Goal: Task Accomplishment & Management: Manage account settings

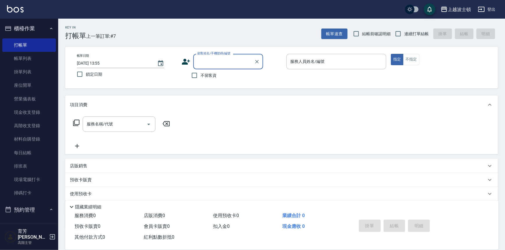
scroll to position [6, 0]
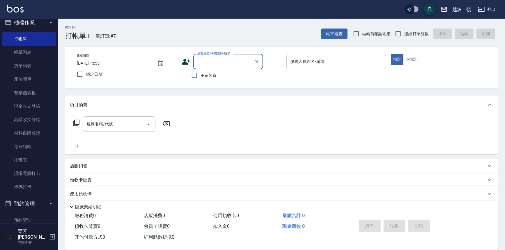
click at [198, 64] on input "顧客姓名/手機號碼/編號" at bounding box center [224, 62] width 56 height 10
type input "沒"
type input "每"
type input "沒"
click at [203, 62] on input "沒" at bounding box center [224, 62] width 56 height 10
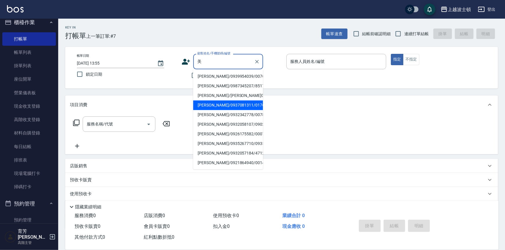
click at [221, 104] on li "[PERSON_NAME]/0937081311/01765" at bounding box center [228, 105] width 70 height 10
type input "[PERSON_NAME]/0937081311/01765"
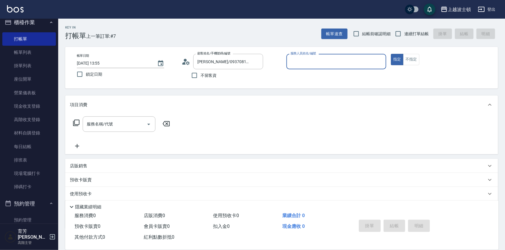
type input "[PERSON_NAME]-1"
click at [125, 122] on input "服務名稱/代號" at bounding box center [114, 124] width 59 height 10
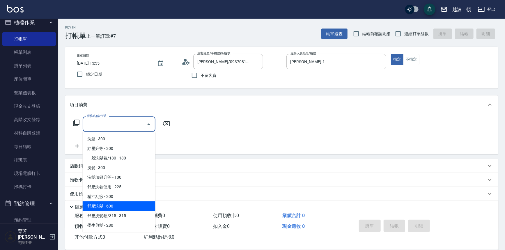
click at [103, 210] on span "舒壓洗髮 - 600" at bounding box center [119, 207] width 73 height 10
type input "舒壓洗髮(211)"
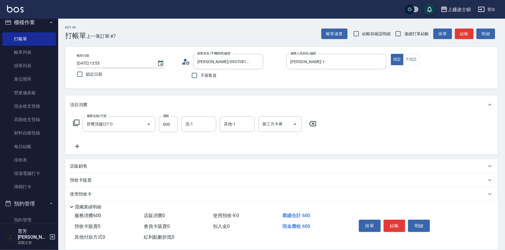
click at [76, 147] on icon at bounding box center [77, 146] width 15 height 7
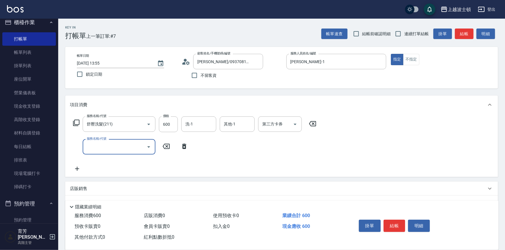
drag, startPoint x: 107, startPoint y: 151, endPoint x: 107, endPoint y: 145, distance: 5.5
click at [107, 145] on input "服務名稱/代號" at bounding box center [114, 147] width 59 height 10
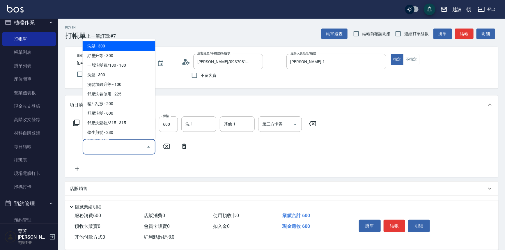
drag, startPoint x: 152, startPoint y: 45, endPoint x: 156, endPoint y: 50, distance: 6.0
click at [158, 62] on body "上越波士頓 登出 櫃檯作業 打帳單 帳單列表 掛單列表 座位開單 營業儀表板 現金收支登錄 高階收支登錄 材料自購登錄 每日結帳 排班表 現場電腦打卡 掃碼打…" at bounding box center [252, 153] width 505 height 306
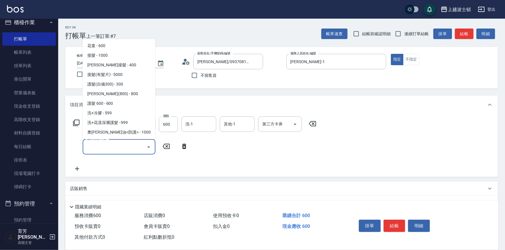
scroll to position [343, 0]
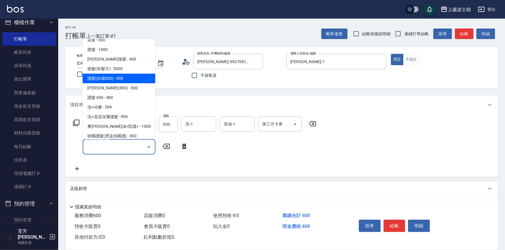
click at [135, 76] on span "護髮(自備300) - 300" at bounding box center [119, 79] width 73 height 10
type input "護髮(自備300)(701)"
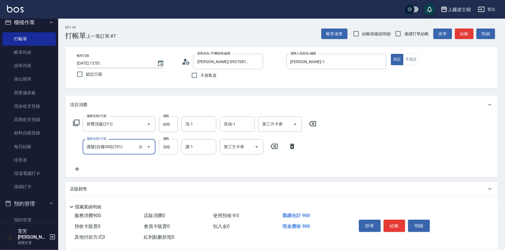
click at [162, 143] on input "300" at bounding box center [168, 147] width 19 height 16
type input "200"
click at [164, 130] on input "600" at bounding box center [168, 125] width 19 height 16
type input "540"
click at [187, 123] on input "洗-1" at bounding box center [199, 124] width 30 height 10
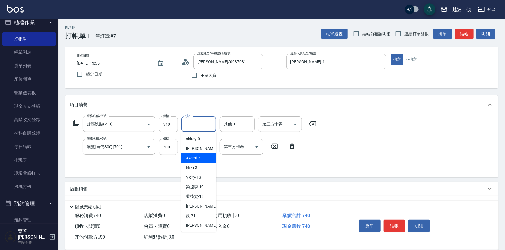
drag, startPoint x: 213, startPoint y: 158, endPoint x: 214, endPoint y: 185, distance: 26.8
click at [214, 185] on ul "shirey -0 [PERSON_NAME] -1 Akemi -2 Nico -3 Vicky -13 [PERSON_NAME]-19 [PERSON_…" at bounding box center [198, 182] width 35 height 100
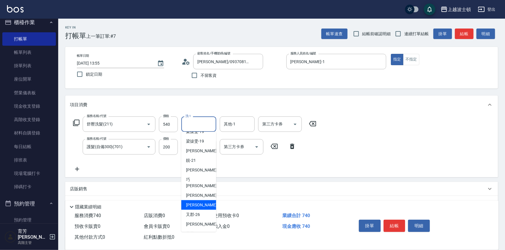
click at [192, 202] on span "[PERSON_NAME]-25" at bounding box center [204, 205] width 37 height 6
type input "[PERSON_NAME]-25"
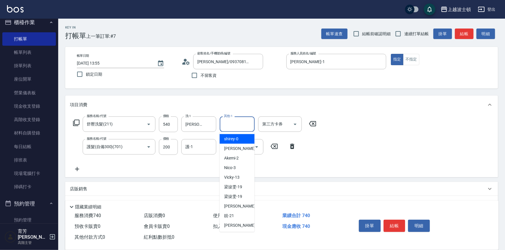
click at [238, 122] on input "其他-1" at bounding box center [238, 124] width 30 height 10
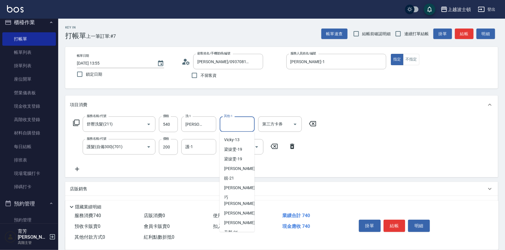
scroll to position [61, 0]
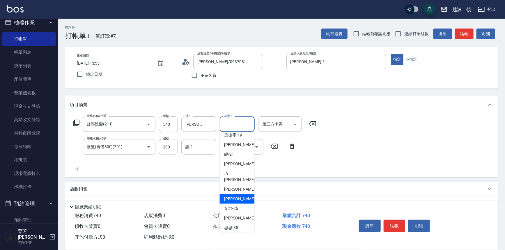
click at [229, 196] on span "[PERSON_NAME]-25" at bounding box center [243, 199] width 37 height 6
type input "[PERSON_NAME]-25"
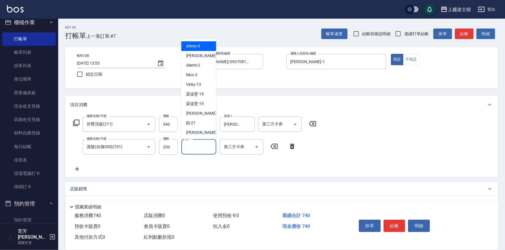
drag, startPoint x: 187, startPoint y: 145, endPoint x: 185, endPoint y: 123, distance: 22.3
click at [186, 144] on div "護-1 護-1" at bounding box center [198, 146] width 35 height 15
click at [198, 54] on div "[PERSON_NAME] -1" at bounding box center [198, 56] width 35 height 10
type input "[PERSON_NAME]-1"
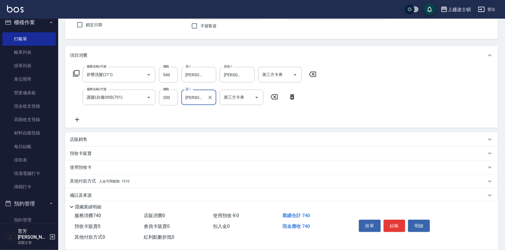
scroll to position [56, 0]
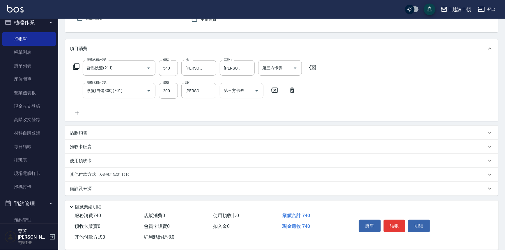
click at [102, 173] on span "入金可用餘額: 1510" at bounding box center [114, 175] width 31 height 4
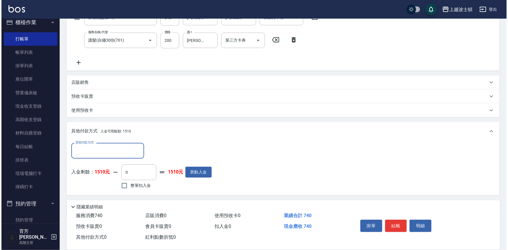
scroll to position [125, 0]
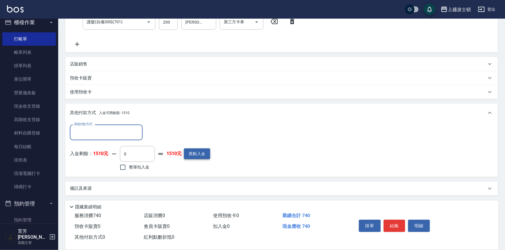
click at [189, 150] on button "異動入金" at bounding box center [197, 154] width 26 height 11
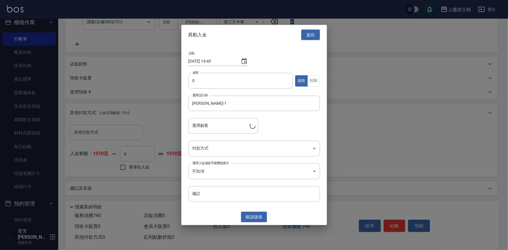
type input "[PERSON_NAME]/0937081311/01765"
click at [189, 81] on input "0" at bounding box center [240, 81] width 105 height 16
type input "2000"
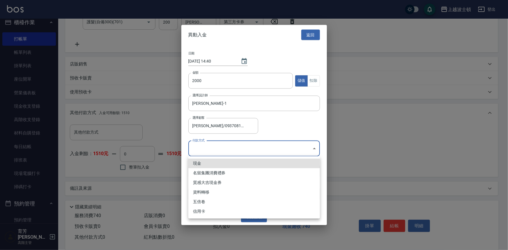
click at [194, 153] on body "上越波士頓 登出 櫃檯作業 打帳單 帳單列表 掛單列表 座位開單 營業儀表板 現金收支登錄 高階收支登錄 材料自購登錄 每日結帳 排班表 現場電腦打卡 掃碼打…" at bounding box center [254, 62] width 508 height 375
click at [199, 163] on li "現金" at bounding box center [254, 164] width 132 height 10
type input "現金"
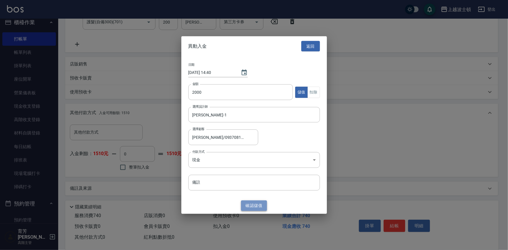
click at [249, 202] on button "確認 儲值" at bounding box center [254, 205] width 26 height 11
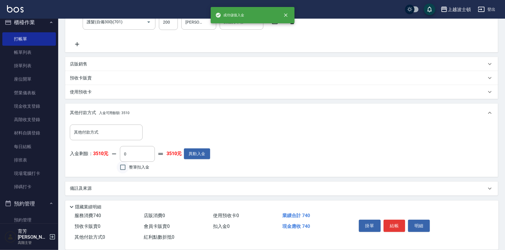
click at [124, 170] on input "整筆扣入金" at bounding box center [123, 167] width 12 height 12
checkbox input "true"
type input "740"
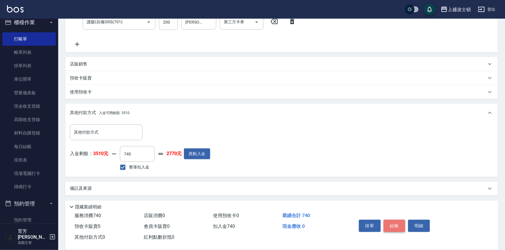
click at [389, 225] on button "結帳" at bounding box center [395, 226] width 22 height 12
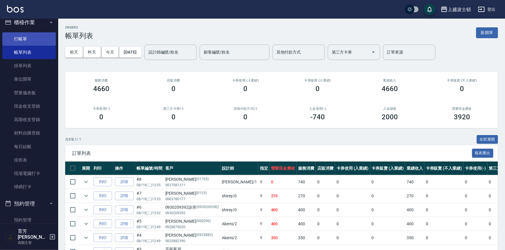
click at [27, 39] on link "打帳單" at bounding box center [29, 38] width 54 height 13
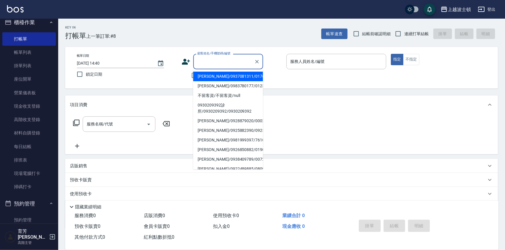
click at [212, 60] on input "顧客姓名/手機號碼/編號" at bounding box center [224, 62] width 56 height 10
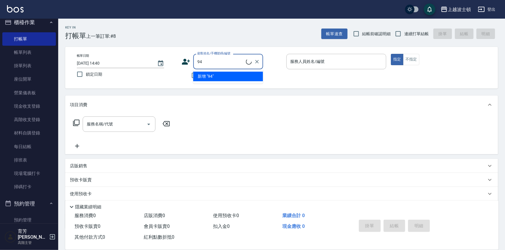
type input "9"
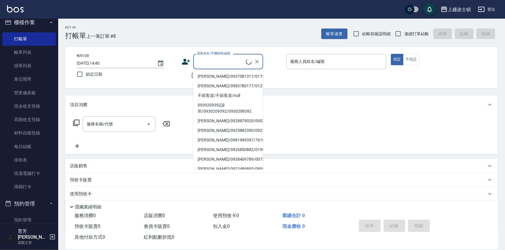
click at [213, 60] on input "顧客姓名/手機號碼/編號" at bounding box center [221, 62] width 50 height 10
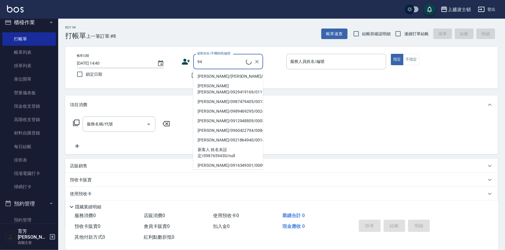
type input "9"
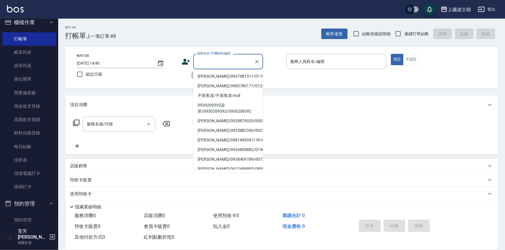
click at [213, 62] on input "顧客姓名/手機號碼/編號" at bounding box center [224, 62] width 56 height 10
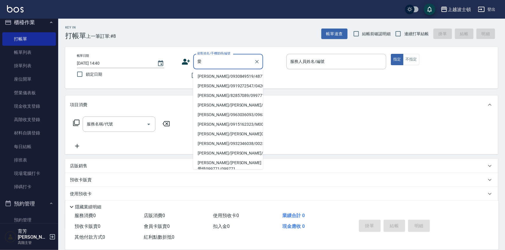
click at [216, 79] on li "[PERSON_NAME]/0930849519/48777" at bounding box center [228, 77] width 70 height 10
type input "[PERSON_NAME]/0930849519/48777"
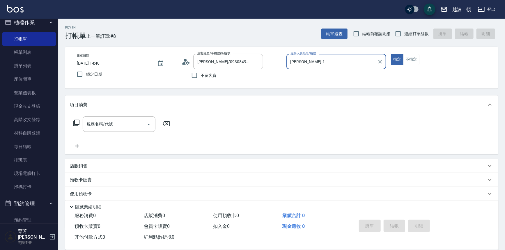
type input "[PERSON_NAME]-1"
drag, startPoint x: 104, startPoint y: 119, endPoint x: 102, endPoint y: 123, distance: 4.9
click at [102, 123] on div "服務名稱/代號" at bounding box center [119, 124] width 73 height 15
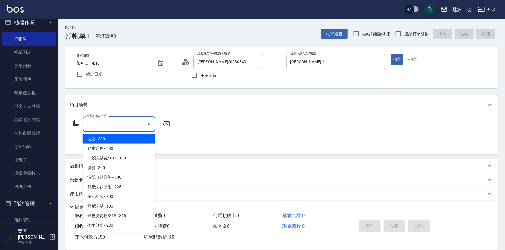
click at [99, 140] on span "洗髮 - 300" at bounding box center [119, 139] width 73 height 10
type input "洗髮(201)"
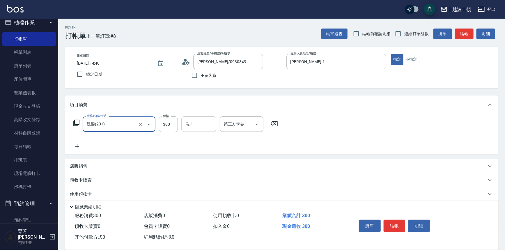
click at [203, 125] on input "洗-1" at bounding box center [199, 124] width 30 height 10
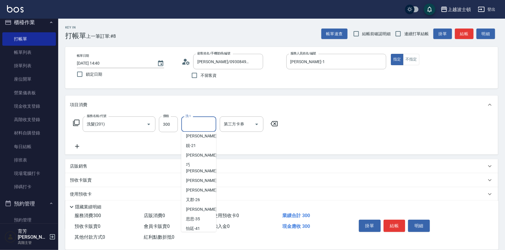
scroll to position [76, 0]
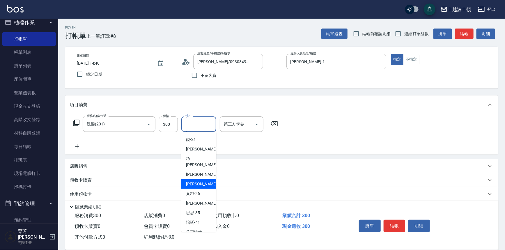
click at [201, 181] on span "[PERSON_NAME]-25" at bounding box center [204, 184] width 37 height 6
type input "[PERSON_NAME]-25"
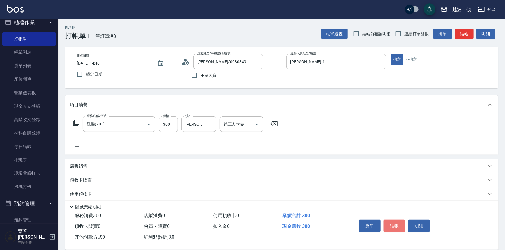
click at [402, 223] on button "結帳" at bounding box center [395, 226] width 22 height 12
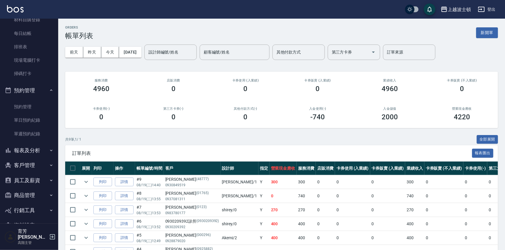
scroll to position [130, 0]
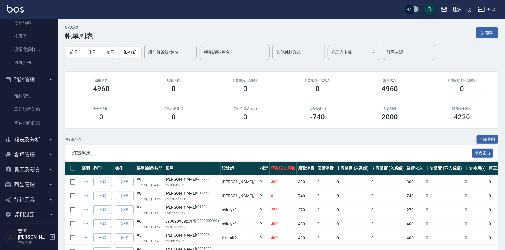
click at [31, 140] on button "報表及分析" at bounding box center [29, 139] width 54 height 15
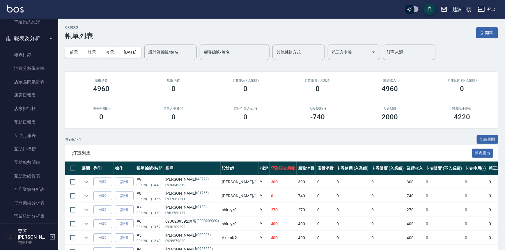
scroll to position [341, 0]
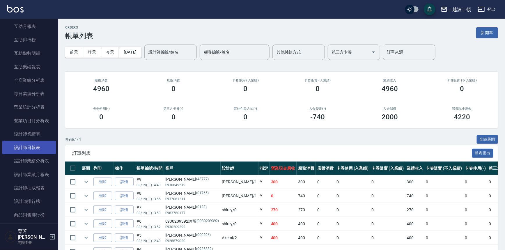
click at [35, 146] on link "設計師日報表" at bounding box center [29, 147] width 54 height 13
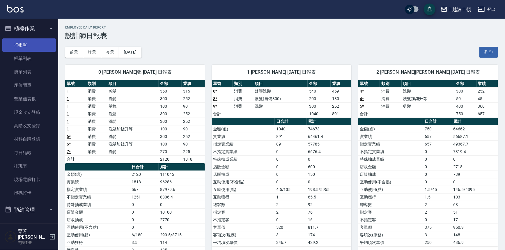
click at [22, 42] on link "打帳單" at bounding box center [29, 44] width 54 height 13
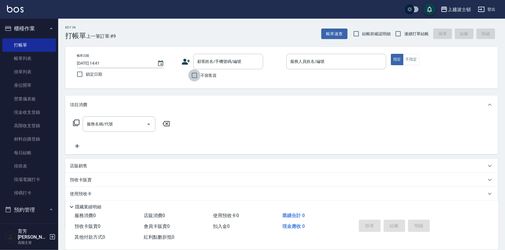
drag, startPoint x: 195, startPoint y: 73, endPoint x: 245, endPoint y: 69, distance: 49.7
click at [195, 73] on input "不留客資" at bounding box center [194, 75] width 12 height 12
checkbox input "true"
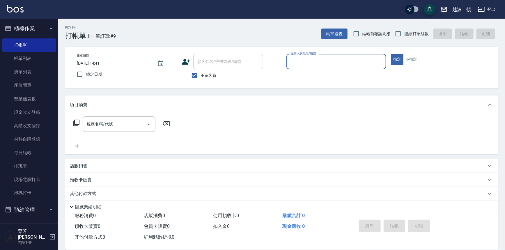
click at [283, 64] on div "帳單日期 [DATE] 14:41 鎖定日期 顧客姓名/手機號碼/編號 顧客姓名/手機號碼/編號 不留客資 服務人員姓名/編號 服務人員姓名/編號 指定 不指定" at bounding box center [281, 68] width 419 height 28
click at [309, 67] on div "服務人員姓名/編號" at bounding box center [337, 61] width 100 height 15
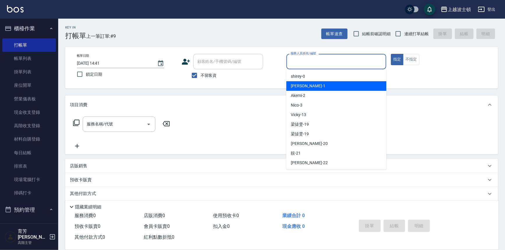
click at [301, 85] on span "[PERSON_NAME] -1" at bounding box center [308, 86] width 34 height 6
type input "[PERSON_NAME]-1"
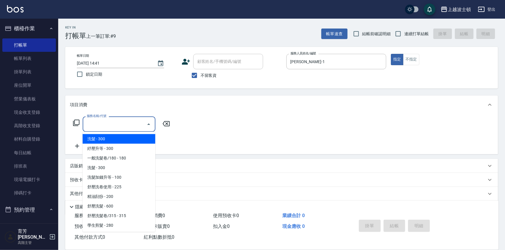
click at [106, 122] on div "服務名稱/代號 服務名稱/代號" at bounding box center [119, 124] width 73 height 15
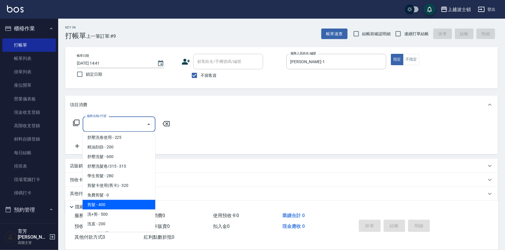
click at [108, 205] on span "剪髮 - 400" at bounding box center [119, 205] width 73 height 10
type input "剪髮(305)"
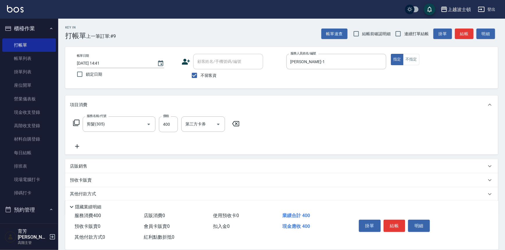
click at [78, 146] on icon at bounding box center [77, 146] width 15 height 7
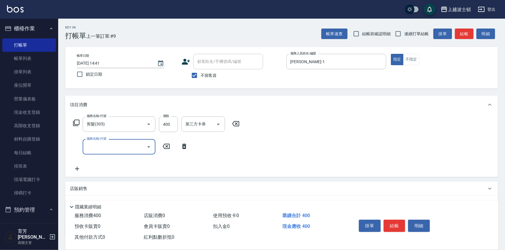
click at [105, 142] on input "服務名稱/代號" at bounding box center [114, 147] width 59 height 10
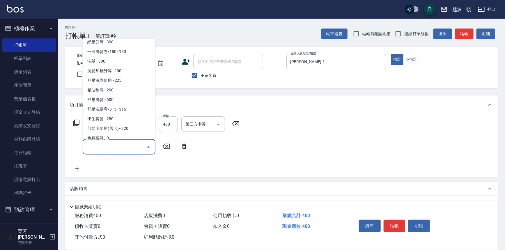
scroll to position [0, 0]
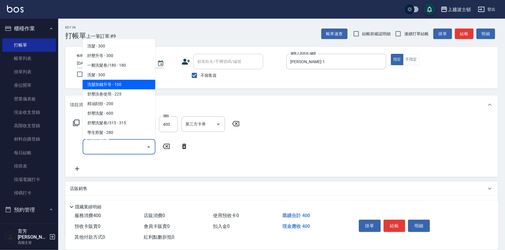
click at [115, 87] on span "洗髮加錢升等 - 100" at bounding box center [119, 85] width 73 height 10
type input "洗髮加錢升等(206)"
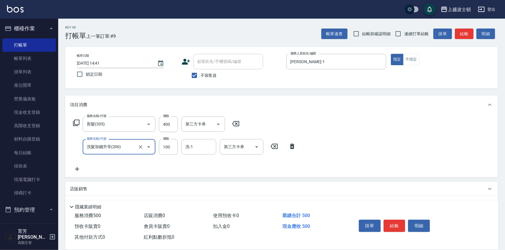
click at [77, 171] on icon at bounding box center [77, 169] width 4 height 4
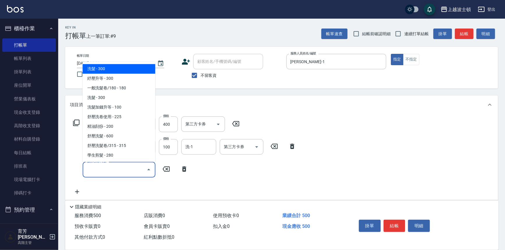
drag, startPoint x: 93, startPoint y: 170, endPoint x: 132, endPoint y: 88, distance: 91.2
click at [93, 167] on input "服務名稱/代號" at bounding box center [114, 170] width 59 height 10
click at [110, 70] on span "洗髮 - 300" at bounding box center [119, 69] width 73 height 10
click at [109, 167] on input "洗髮(201)" at bounding box center [110, 170] width 51 height 10
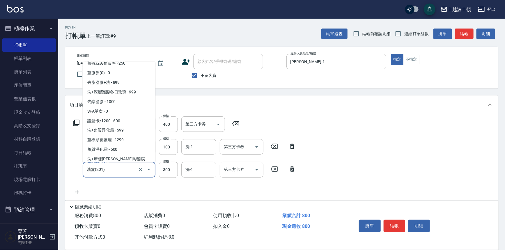
scroll to position [492, 0]
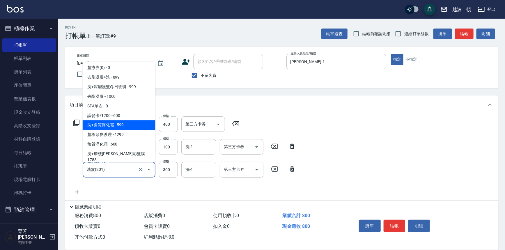
click at [141, 122] on span "洗+角質淨化霜 - 599" at bounding box center [119, 126] width 73 height 10
type input "洗+角質淨化霜(723)"
type input "599"
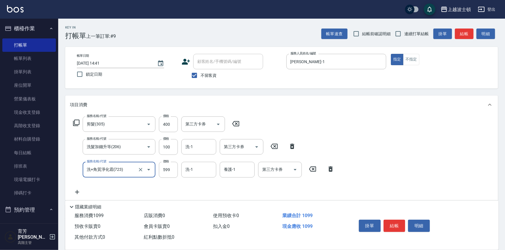
click at [76, 190] on icon at bounding box center [77, 192] width 15 height 7
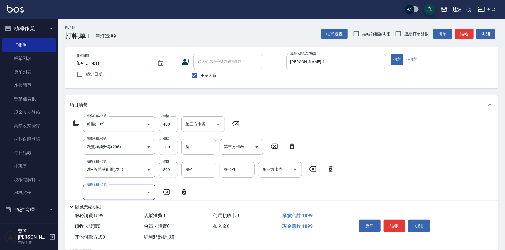
drag, startPoint x: 100, startPoint y: 190, endPoint x: 100, endPoint y: 186, distance: 3.5
click at [100, 186] on div "服務名稱/代號 服務名稱/代號" at bounding box center [119, 192] width 73 height 15
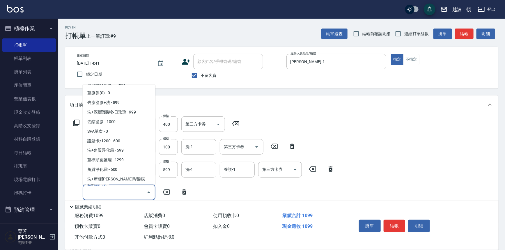
scroll to position [500, 0]
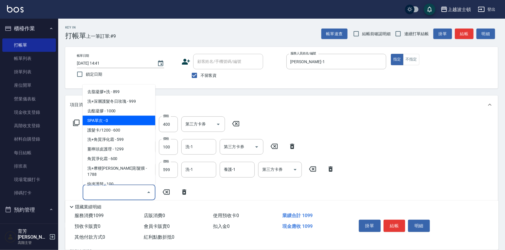
click at [130, 119] on span "SPA單次 - 0" at bounding box center [119, 121] width 73 height 10
type input "SPA單次(720)"
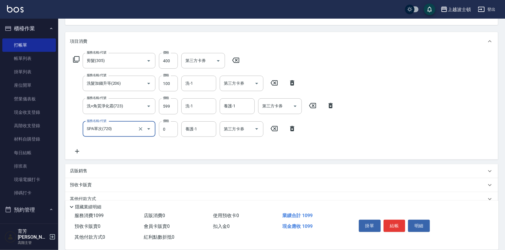
scroll to position [79, 0]
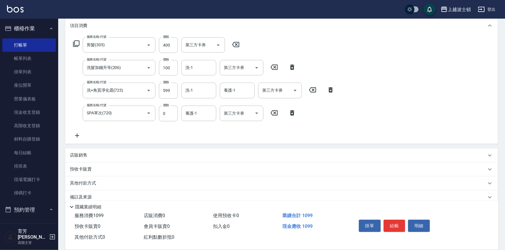
click at [83, 151] on div "店販銷售" at bounding box center [281, 156] width 433 height 14
click at [90, 175] on input "服務人員姓名/編號" at bounding box center [92, 177] width 38 height 10
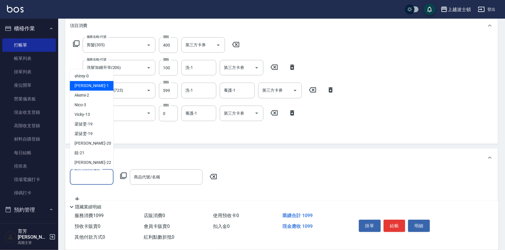
click at [87, 87] on div "[PERSON_NAME] -1" at bounding box center [92, 86] width 44 height 10
type input "[PERSON_NAME]-1"
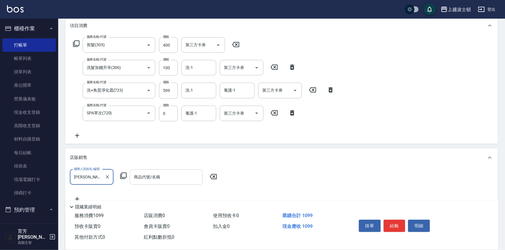
drag, startPoint x: 142, startPoint y: 176, endPoint x: 140, endPoint y: 171, distance: 5.5
click at [142, 176] on div "商品代號/名稱 商品代號/名稱" at bounding box center [166, 177] width 73 height 15
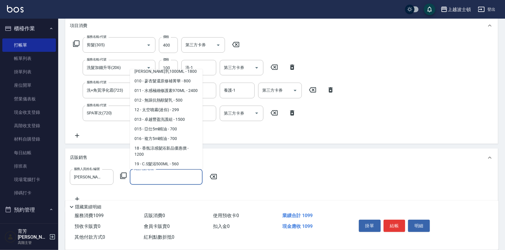
scroll to position [120, 0]
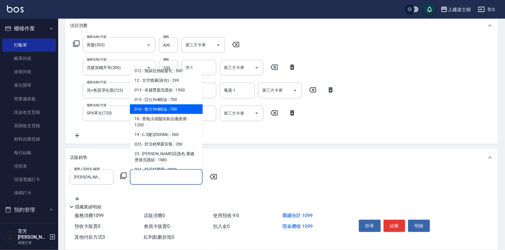
click at [175, 114] on span "016 - 複方5ml精油 - 700" at bounding box center [166, 110] width 73 height 10
type input "複方5ml精油"
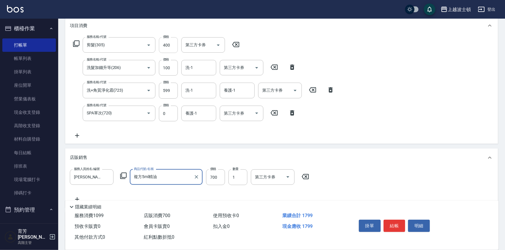
click at [166, 45] on input "400" at bounding box center [168, 45] width 19 height 16
click at [169, 45] on input "400" at bounding box center [168, 45] width 19 height 16
drag, startPoint x: 169, startPoint y: 45, endPoint x: 162, endPoint y: 45, distance: 6.7
click at [162, 45] on input "400" at bounding box center [168, 45] width 19 height 16
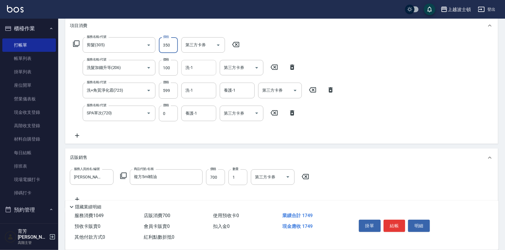
type input "350"
click at [193, 69] on input "洗-1" at bounding box center [199, 68] width 30 height 10
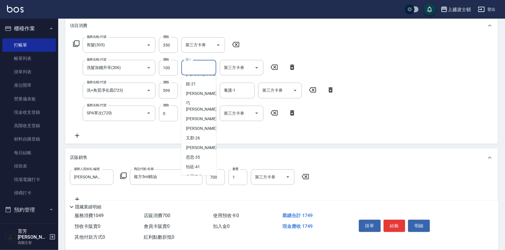
scroll to position [81, 0]
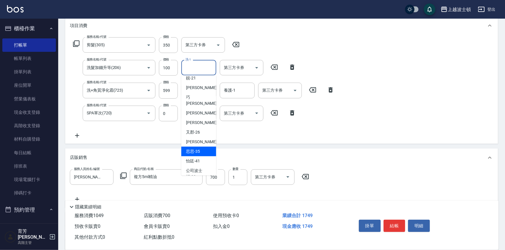
click at [188, 149] on span "思思 -35" at bounding box center [193, 152] width 14 height 6
type input "思思-35"
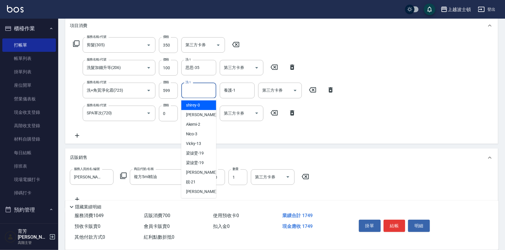
click at [201, 95] on input "洗-1" at bounding box center [199, 90] width 30 height 10
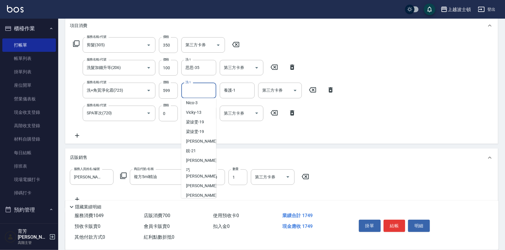
scroll to position [74, 0]
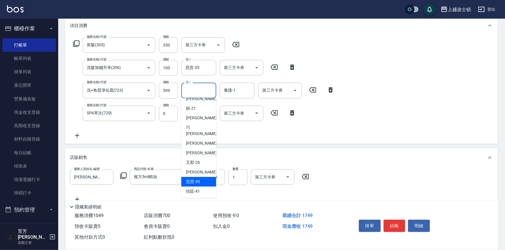
drag, startPoint x: 201, startPoint y: 176, endPoint x: 218, endPoint y: 121, distance: 56.7
click at [202, 177] on div "思思 -35" at bounding box center [198, 182] width 35 height 10
type input "思思-35"
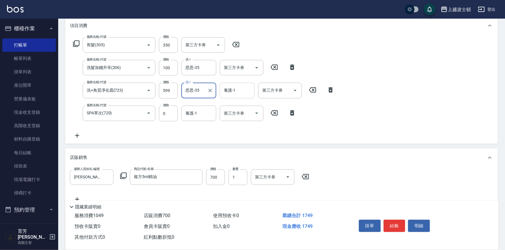
click at [241, 89] on input "養護-1" at bounding box center [238, 90] width 30 height 10
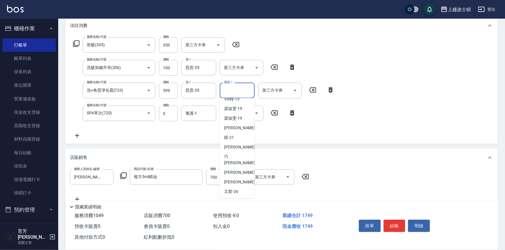
scroll to position [72, 0]
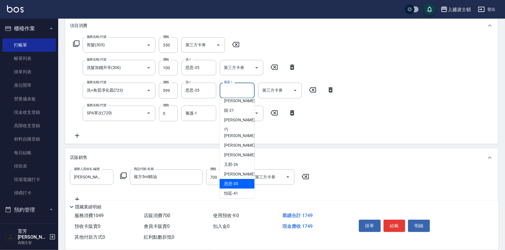
drag, startPoint x: 232, startPoint y: 175, endPoint x: 229, endPoint y: 160, distance: 14.9
click at [231, 181] on span "思思 -35" at bounding box center [232, 184] width 14 height 6
type input "思思-35"
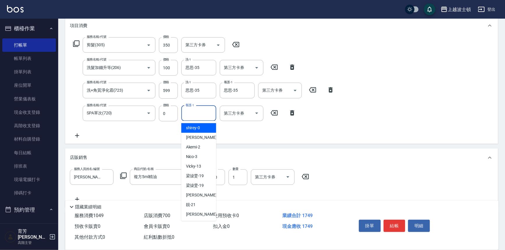
click at [204, 112] on input "養護-1" at bounding box center [199, 113] width 30 height 10
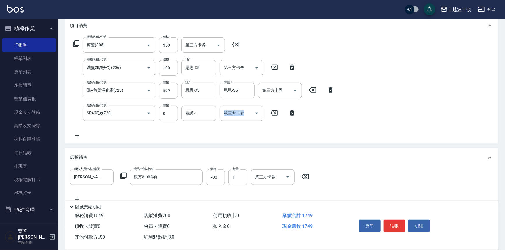
drag, startPoint x: 216, startPoint y: 144, endPoint x: 213, endPoint y: 151, distance: 7.4
click at [216, 154] on div "項目消費 服務名稱/代號 剪髮(305) 服務名稱/代號 價格 350 價格 第三方卡券 第三方卡券 服務名稱/代號 洗髮加錢升等(206) 服務名稱/代號 …" at bounding box center [281, 135] width 433 height 238
click at [201, 107] on div "養護-1" at bounding box center [198, 113] width 35 height 15
click at [206, 113] on input "養護-1" at bounding box center [199, 113] width 30 height 10
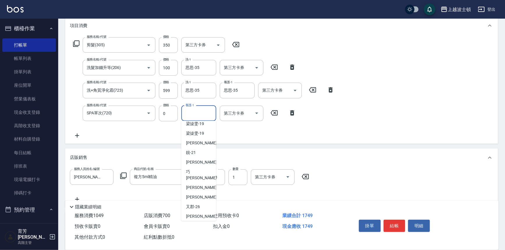
scroll to position [59, 0]
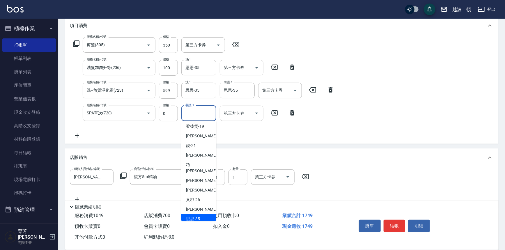
click at [193, 216] on span "思思 -35" at bounding box center [193, 219] width 14 height 6
type input "思思-35"
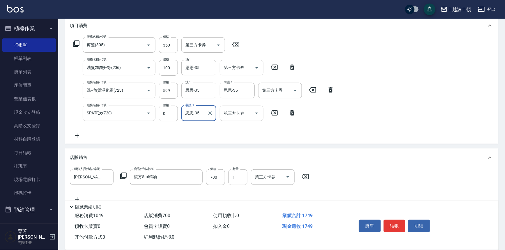
click at [79, 137] on icon at bounding box center [77, 135] width 15 height 7
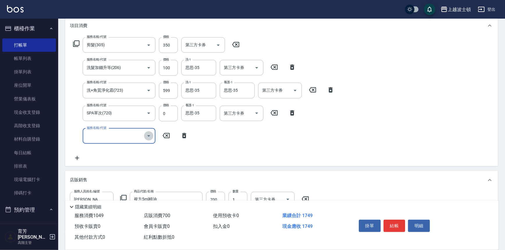
click at [150, 135] on icon "Open" at bounding box center [148, 136] width 7 height 7
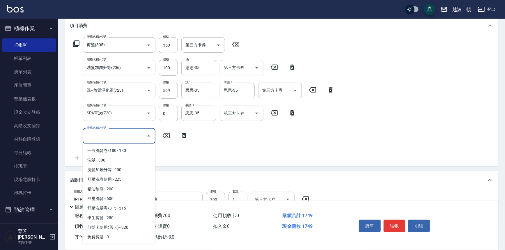
scroll to position [0, 0]
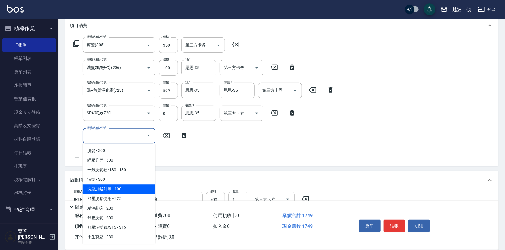
click at [131, 188] on span "洗髮加錢升等 - 100" at bounding box center [119, 189] width 73 height 10
type input "洗髮加錢升等(206)"
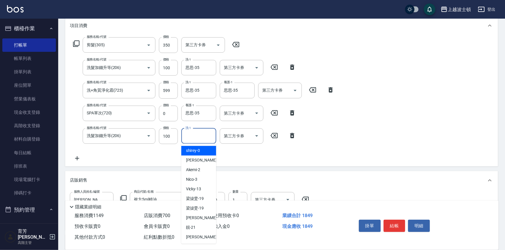
click at [186, 131] on div "洗-1 洗-1" at bounding box center [198, 135] width 35 height 15
drag, startPoint x: 213, startPoint y: 163, endPoint x: 212, endPoint y: 202, distance: 39.3
click at [212, 202] on ul "shirey -0 [PERSON_NAME] -1 Akemi -2 Nico -3 Vicky -13 [PERSON_NAME]-19 [PERSON_…" at bounding box center [198, 194] width 35 height 100
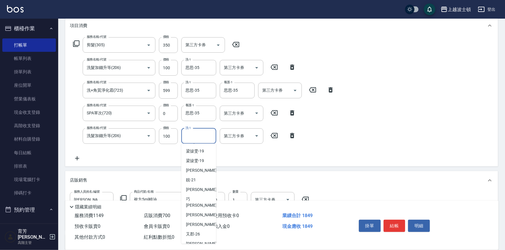
scroll to position [61, 0]
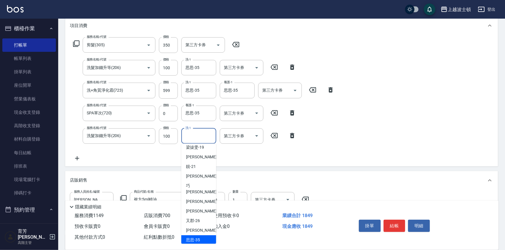
drag, startPoint x: 197, startPoint y: 233, endPoint x: 199, endPoint y: 227, distance: 6.7
click at [197, 237] on span "思思 -35" at bounding box center [193, 240] width 14 height 6
type input "思思-35"
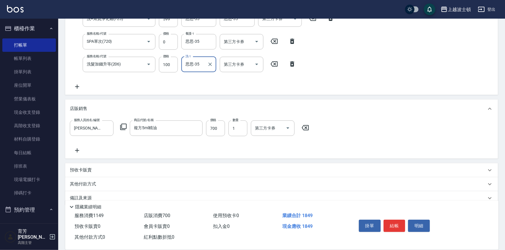
scroll to position [160, 0]
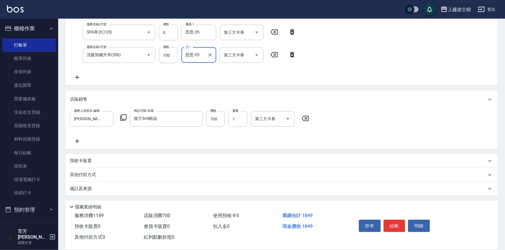
drag, startPoint x: 397, startPoint y: 224, endPoint x: 395, endPoint y: 217, distance: 6.8
click at [397, 224] on button "結帳" at bounding box center [395, 226] width 22 height 12
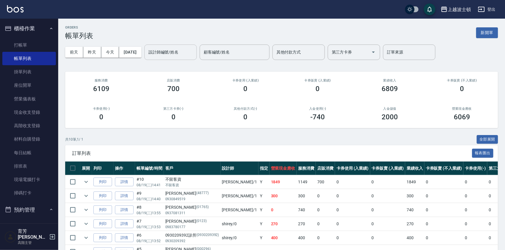
click at [173, 51] on input "設計師編號/姓名" at bounding box center [170, 52] width 47 height 10
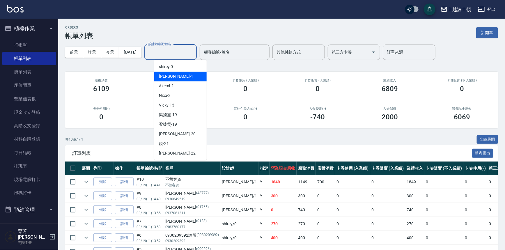
click at [170, 77] on span "[PERSON_NAME] -1" at bounding box center [176, 76] width 34 height 6
type input "[PERSON_NAME]-1"
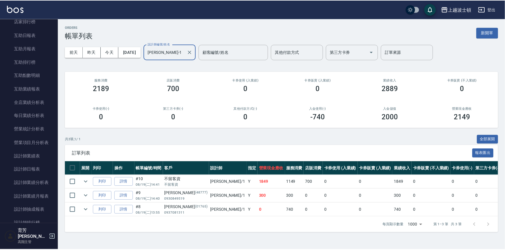
scroll to position [336, 0]
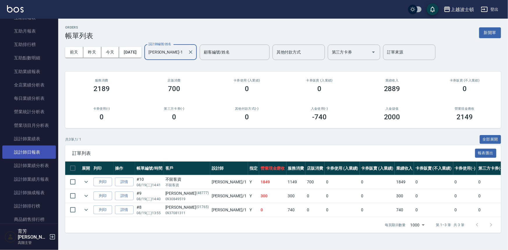
click at [21, 151] on link "設計師日報表" at bounding box center [29, 152] width 54 height 13
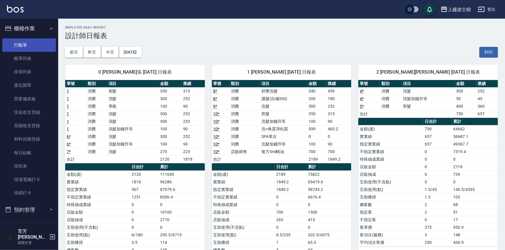
click at [27, 40] on link "打帳單" at bounding box center [29, 44] width 54 height 13
